Goal: Find contact information: Find contact information

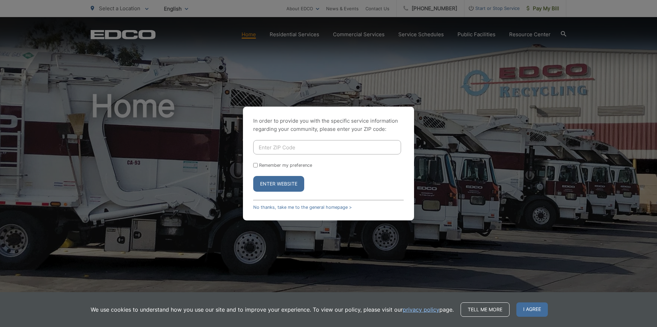
click at [287, 153] on input "Enter ZIP Code" at bounding box center [327, 147] width 148 height 14
type input "92109"
click at [272, 185] on button "Enter Website" at bounding box center [278, 184] width 51 height 16
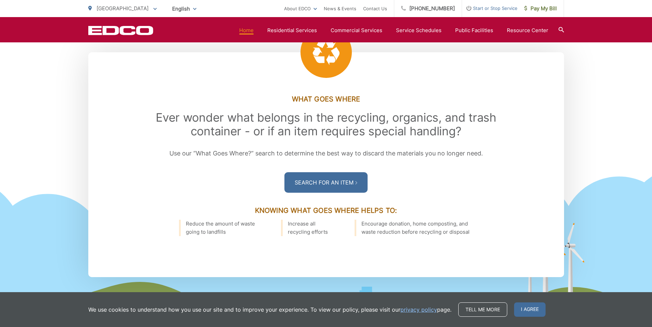
scroll to position [935, 0]
click at [434, 8] on link "[PHONE_NUMBER]" at bounding box center [428, 8] width 68 height 17
click at [611, 87] on div ".st0{fill-rule:evenodd;clip-rule:evenodd;fill:#fff} What Goes Where Ever wonder…" at bounding box center [326, 184] width 652 height 262
click at [487, 192] on div "What Goes Where Ever wonder what belongs in the recycling, organics, and trash …" at bounding box center [325, 155] width 393 height 120
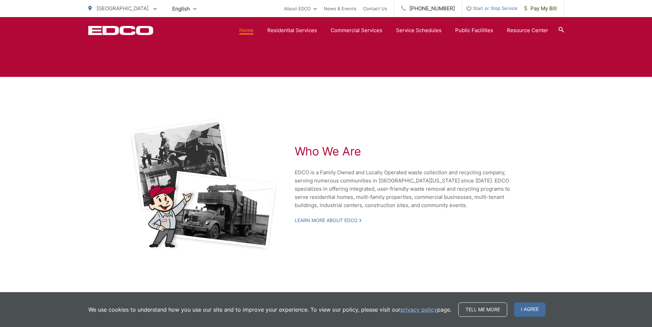
click at [423, 234] on div "Who We Are EDCO is a Family Owned and Locally Operated waste collection and rec…" at bounding box center [409, 184] width 229 height 133
click at [522, 310] on span "I agree" at bounding box center [529, 310] width 31 height 14
